Goal: Use online tool/utility: Utilize a website feature to perform a specific function

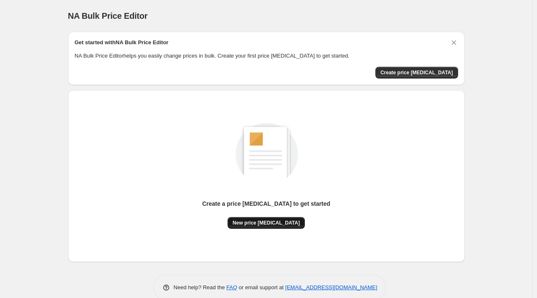
click at [260, 228] on button "New price [MEDICAL_DATA]" at bounding box center [266, 223] width 77 height 12
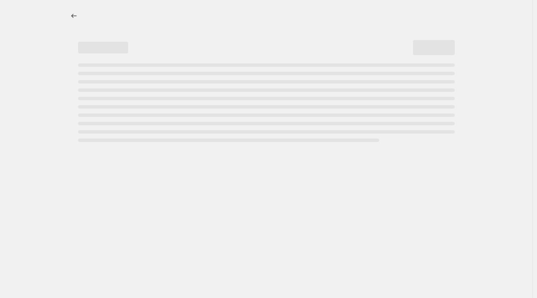
select select "percentage"
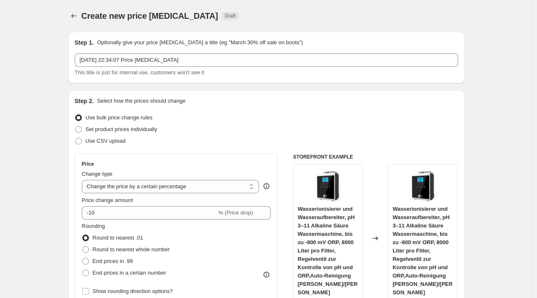
scroll to position [42, 0]
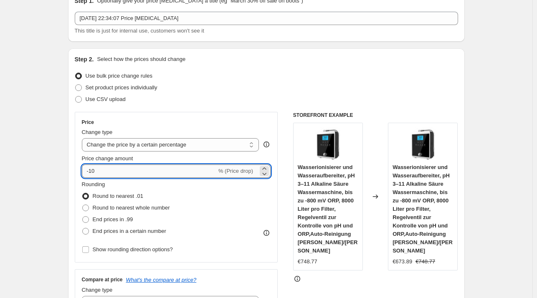
click at [124, 166] on input "-10" at bounding box center [149, 171] width 135 height 13
type input "-1"
type input "-35"
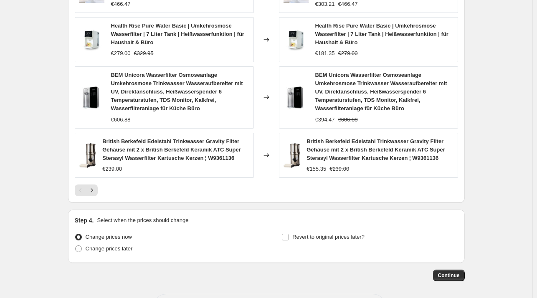
scroll to position [608, 0]
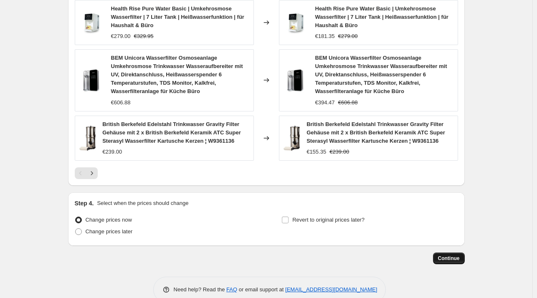
click at [441, 255] on span "Continue" at bounding box center [449, 258] width 22 height 7
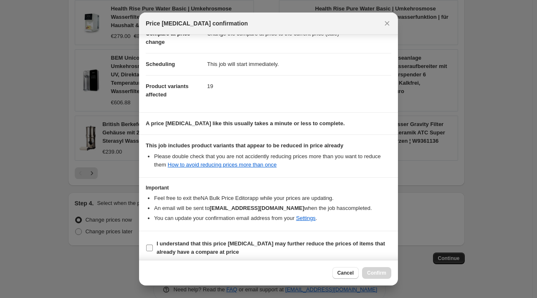
scroll to position [53, 0]
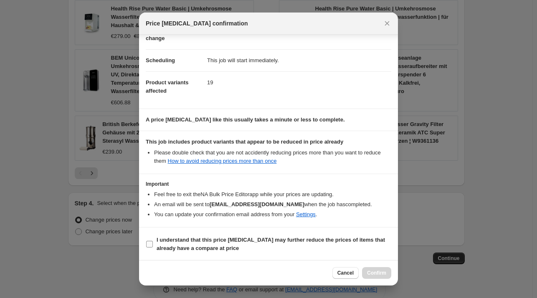
click at [302, 241] on b "I understand that this price [MEDICAL_DATA] may further reduce the prices of it…" at bounding box center [271, 244] width 228 height 15
click at [153, 241] on input "I understand that this price [MEDICAL_DATA] may further reduce the prices of it…" at bounding box center [149, 244] width 7 height 7
checkbox input "true"
click at [388, 277] on button "Confirm" at bounding box center [376, 273] width 29 height 12
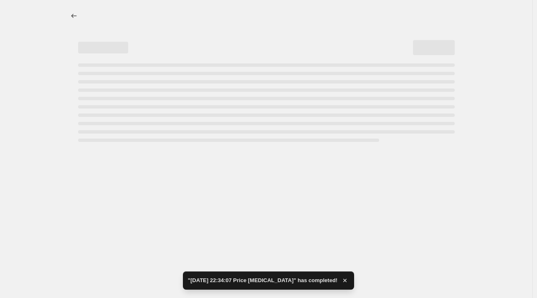
select select "percentage"
